Goal: Navigation & Orientation: Find specific page/section

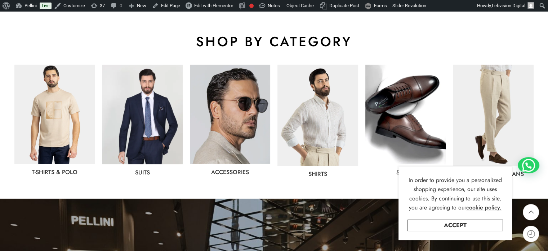
scroll to position [397, 0]
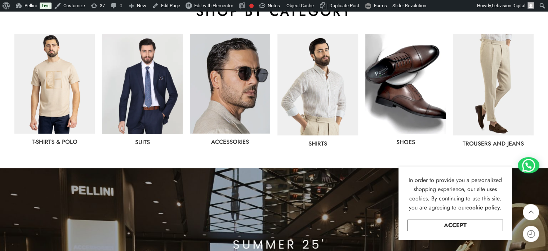
click at [134, 95] on img at bounding box center [142, 84] width 80 height 100
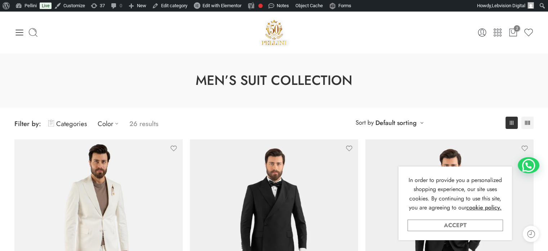
click at [450, 226] on link "Accept" at bounding box center [456, 225] width 96 height 12
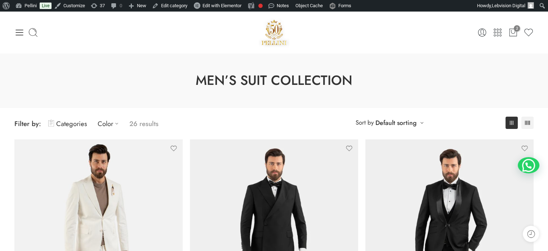
click at [274, 32] on img at bounding box center [274, 32] width 31 height 31
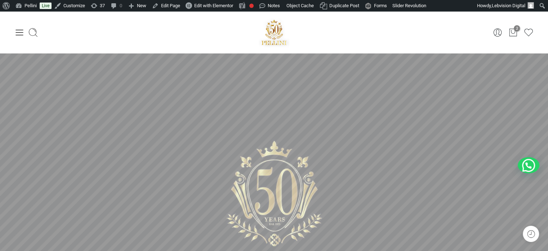
click at [275, 34] on img at bounding box center [274, 32] width 31 height 31
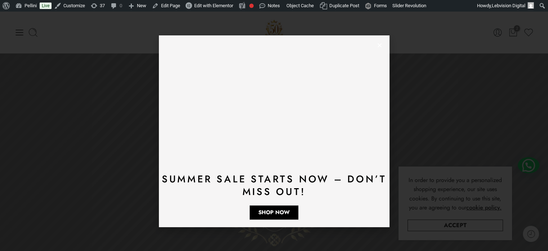
click at [380, 44] on use "Close" at bounding box center [380, 45] width 4 height 4
